Goal: Task Accomplishment & Management: Manage account settings

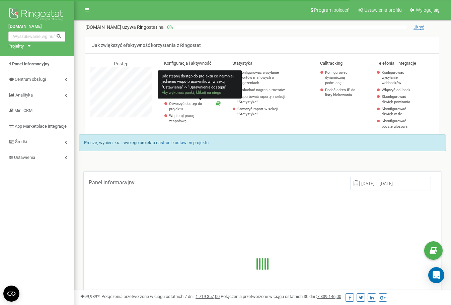
scroll to position [402, 377]
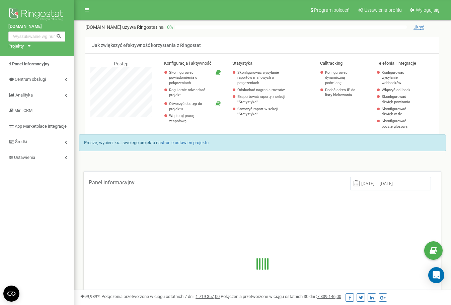
click at [98, 25] on p "autoklasa.pl używa Ringostat na" at bounding box center [124, 27] width 78 height 7
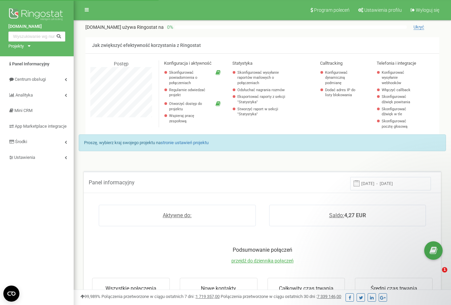
click at [212, 32] on div "autoklasa.pl używa Ringostat na 0 % Ukryć Jak zwiększyć efektywność korzystania…" at bounding box center [262, 79] width 354 height 111
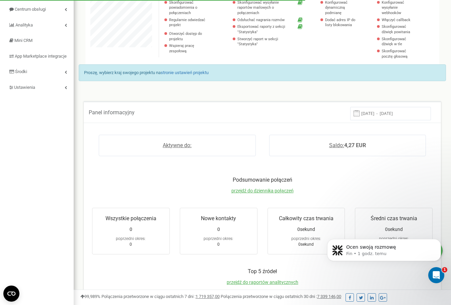
scroll to position [0, 0]
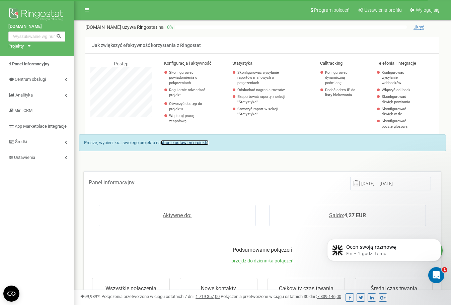
click at [206, 143] on link "stronie ustawień projektu" at bounding box center [185, 142] width 48 height 5
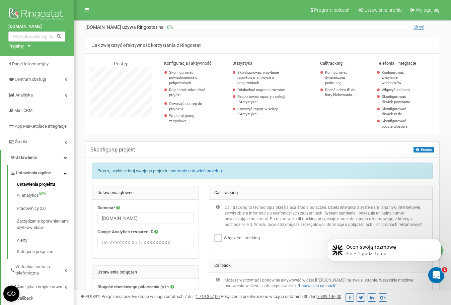
click at [272, 149] on div "Skonfiguruj projekt Pomóc Pomóc W tym początkowym etapie konfiguracji proszę wp…" at bounding box center [262, 149] width 354 height 16
click at [20, 58] on link "Panel Informacyjny" at bounding box center [37, 64] width 74 height 16
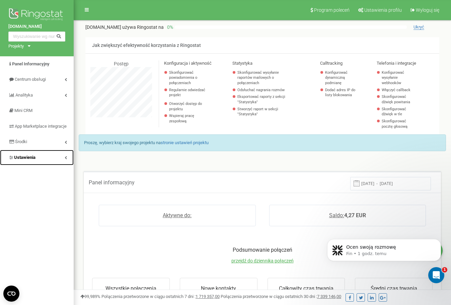
click at [41, 161] on link "Ustawienia" at bounding box center [37, 158] width 74 height 16
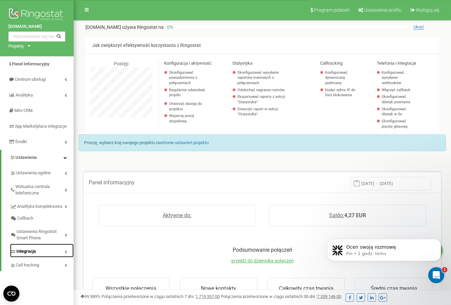
click at [32, 255] on span "Integracja" at bounding box center [25, 251] width 19 height 6
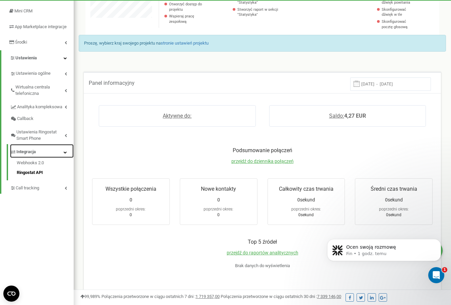
scroll to position [100, 0]
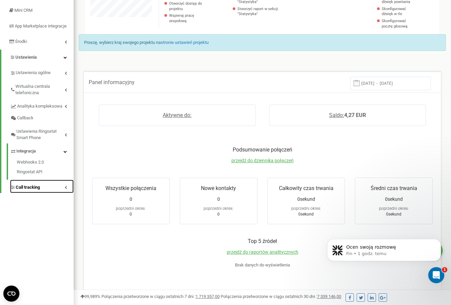
click at [41, 192] on link "Call tracking" at bounding box center [42, 187] width 64 height 14
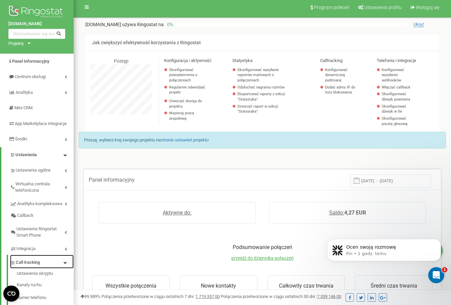
scroll to position [0, 0]
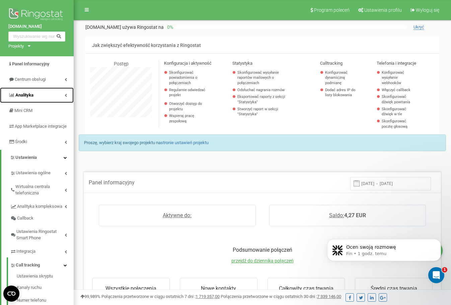
click at [23, 99] on link "Analityka" at bounding box center [37, 95] width 74 height 16
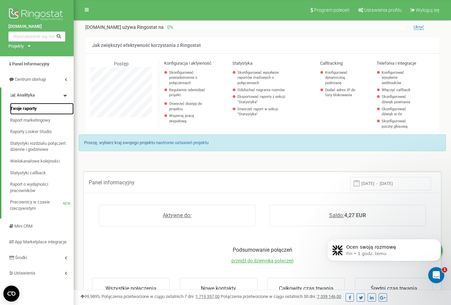
click at [36, 110] on span "Twoje raporty" at bounding box center [23, 109] width 27 height 6
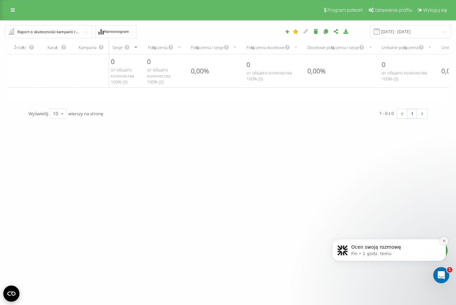
click at [445, 238] on button "Dismiss notification" at bounding box center [444, 240] width 9 height 9
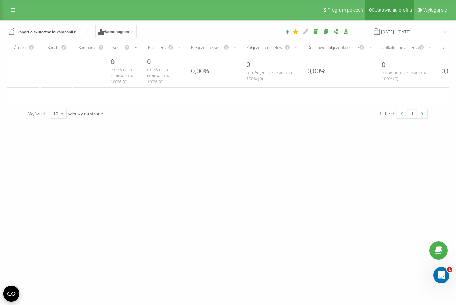
click at [394, 9] on span "Ustawienia profilu" at bounding box center [394, 9] width 38 height 5
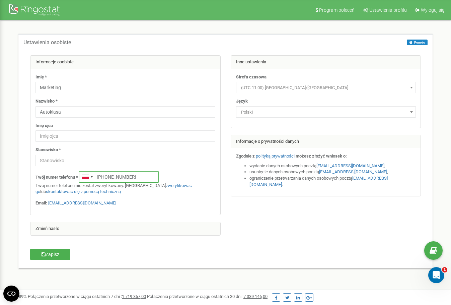
click at [137, 178] on input "+48516859597" at bounding box center [119, 176] width 80 height 11
click at [258, 214] on div at bounding box center [225, 148] width 401 height 187
click at [333, 12] on span "Program poleceń" at bounding box center [337, 9] width 36 height 5
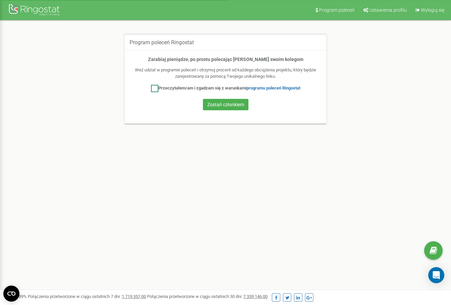
click at [205, 85] on label "Przeczytałem/am i zgadzam się z warunkami programu poleceń Ringostat" at bounding box center [225, 88] width 149 height 7
checkbox input "true"
click at [50, 11] on div at bounding box center [35, 11] width 54 height 16
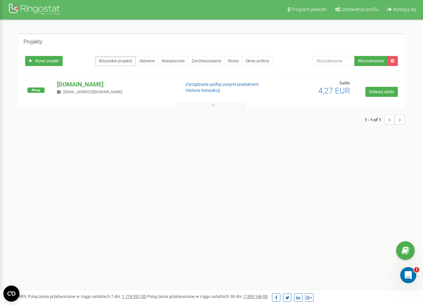
scroll to position [1, 0]
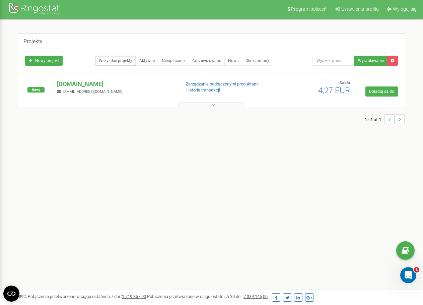
click at [302, 169] on div "Program poleceń Ustawienia profilu Wyloguj się Projekty Nowy projekt Wszystkie …" at bounding box center [211, 200] width 423 height 402
